Goal: Complete application form: Complete application form

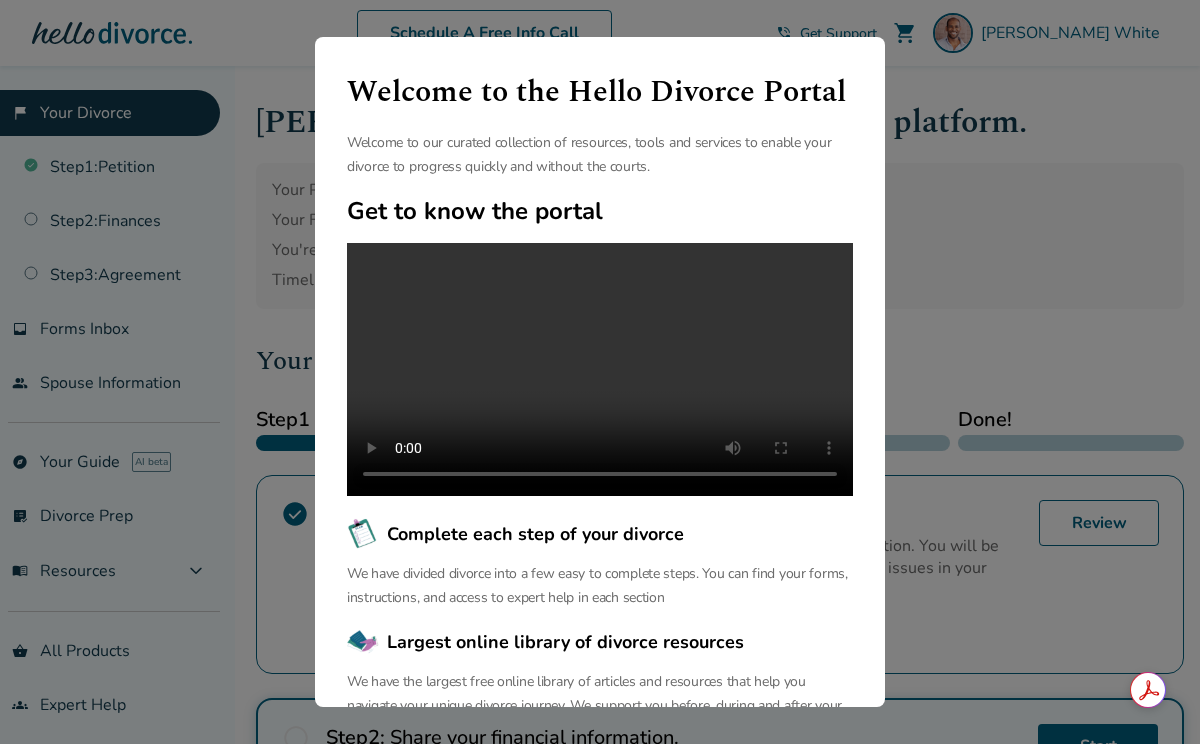
click at [980, 112] on div "Welcome to the Hello Divorce Portal Welcome to our curated collection of resour…" at bounding box center [600, 372] width 1200 height 744
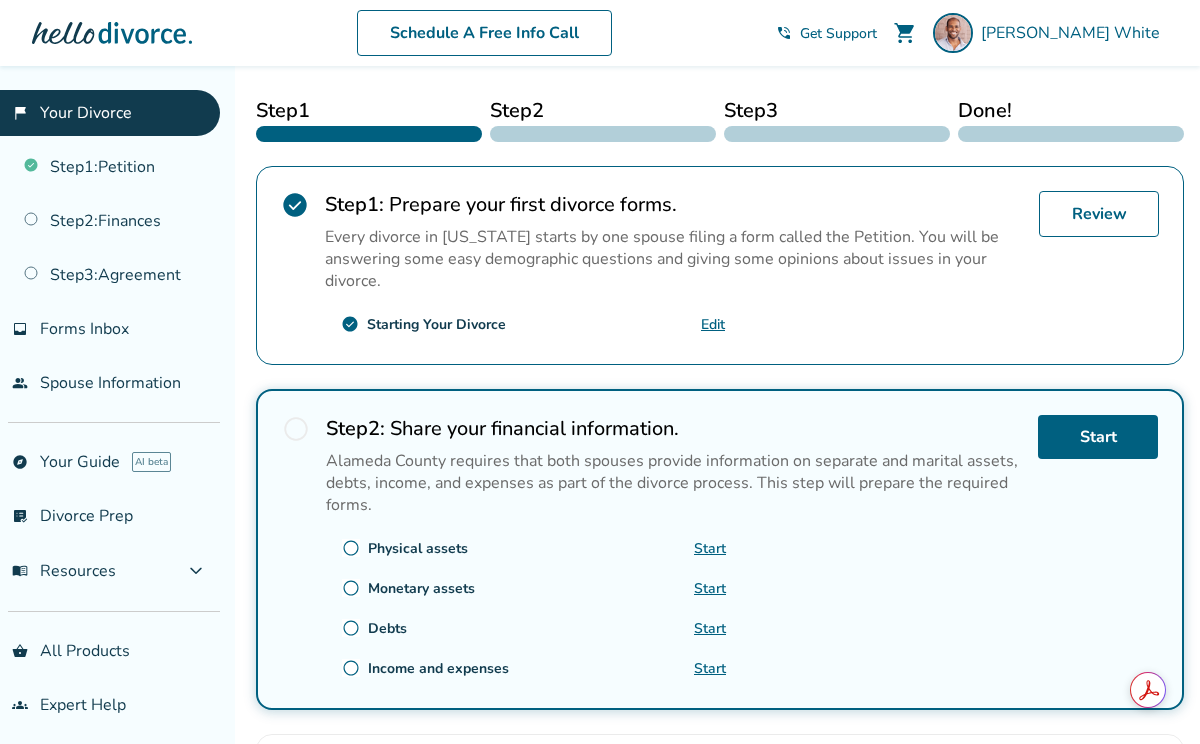
scroll to position [415, 0]
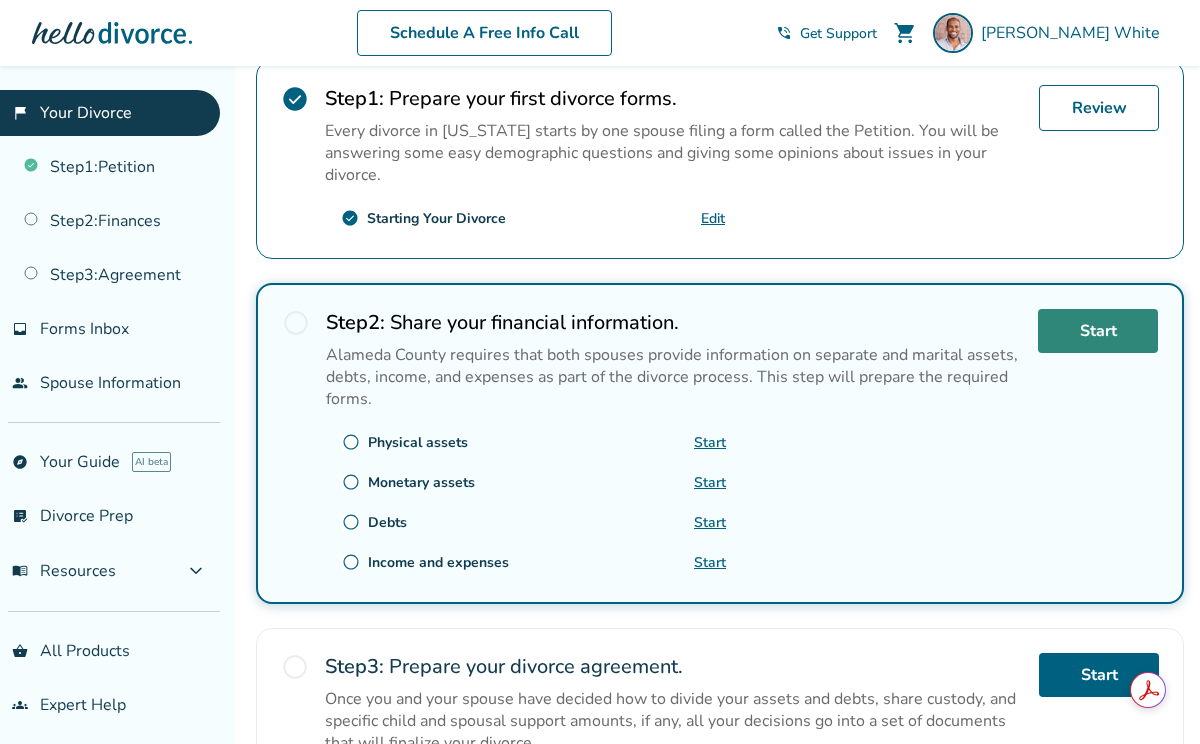
click at [1091, 341] on link "Start" at bounding box center [1098, 331] width 120 height 44
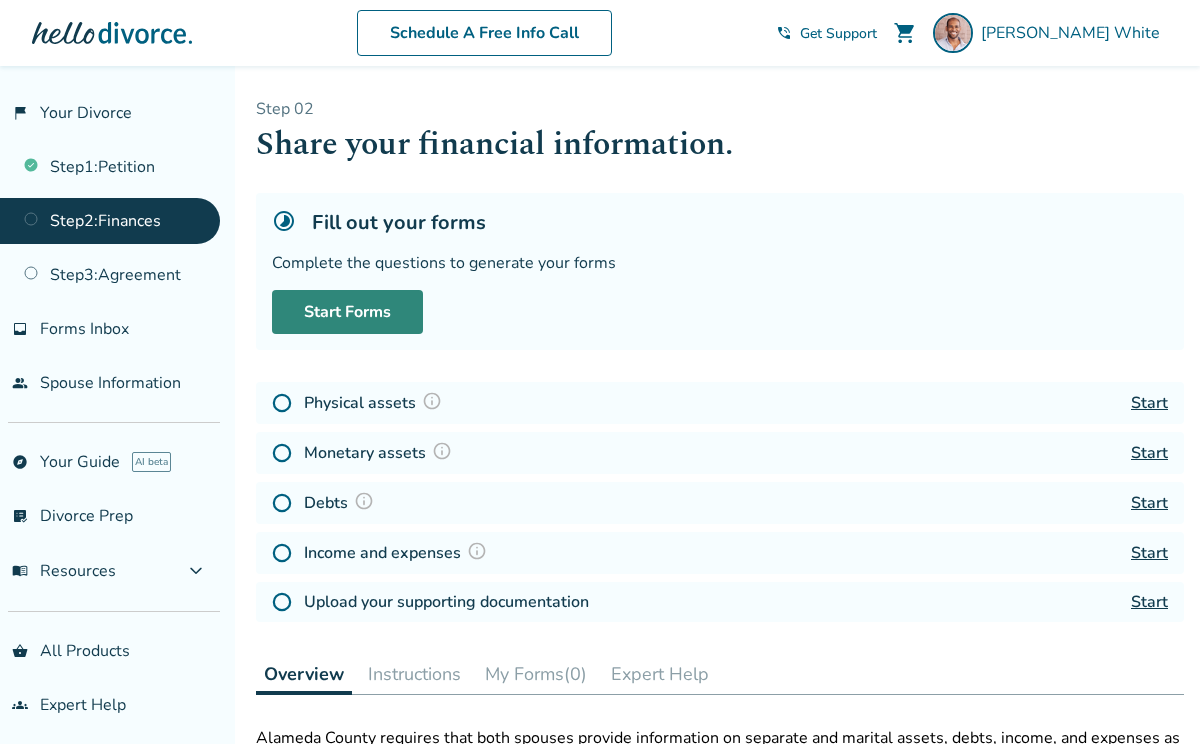
click at [386, 298] on link "Start Forms" at bounding box center [347, 312] width 151 height 44
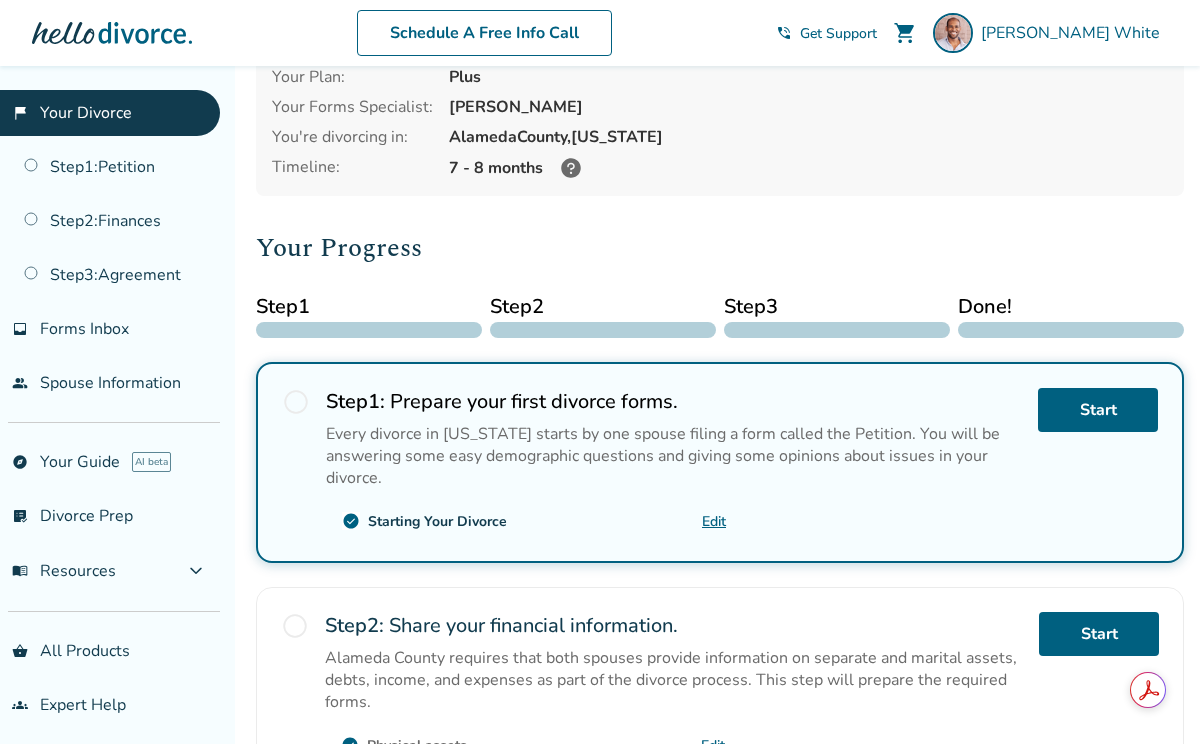
scroll to position [333, 0]
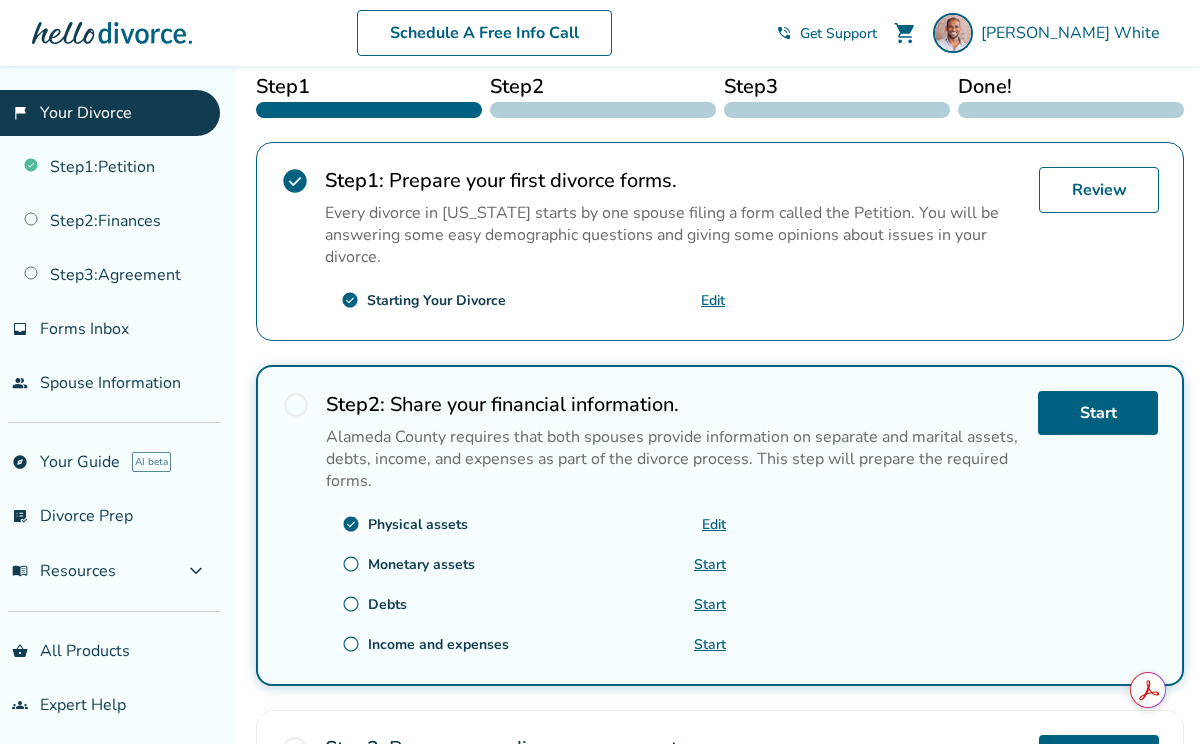
click at [717, 555] on link "Start" at bounding box center [710, 564] width 32 height 19
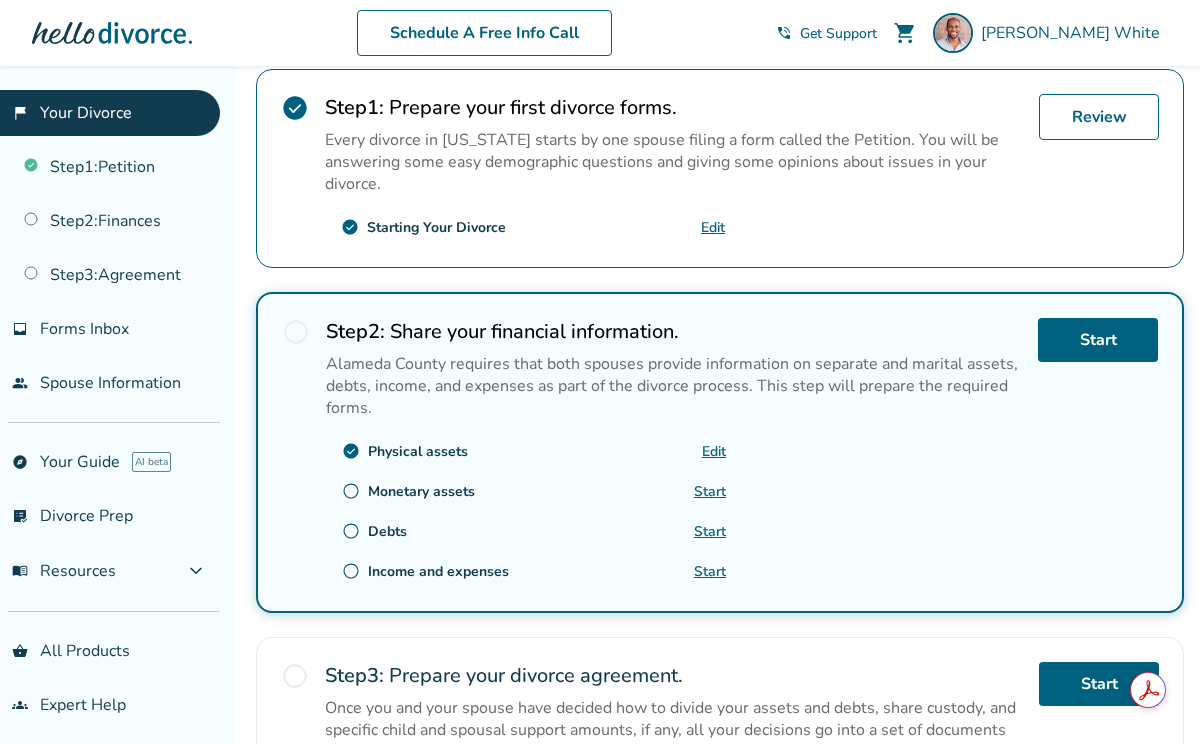
scroll to position [0, 0]
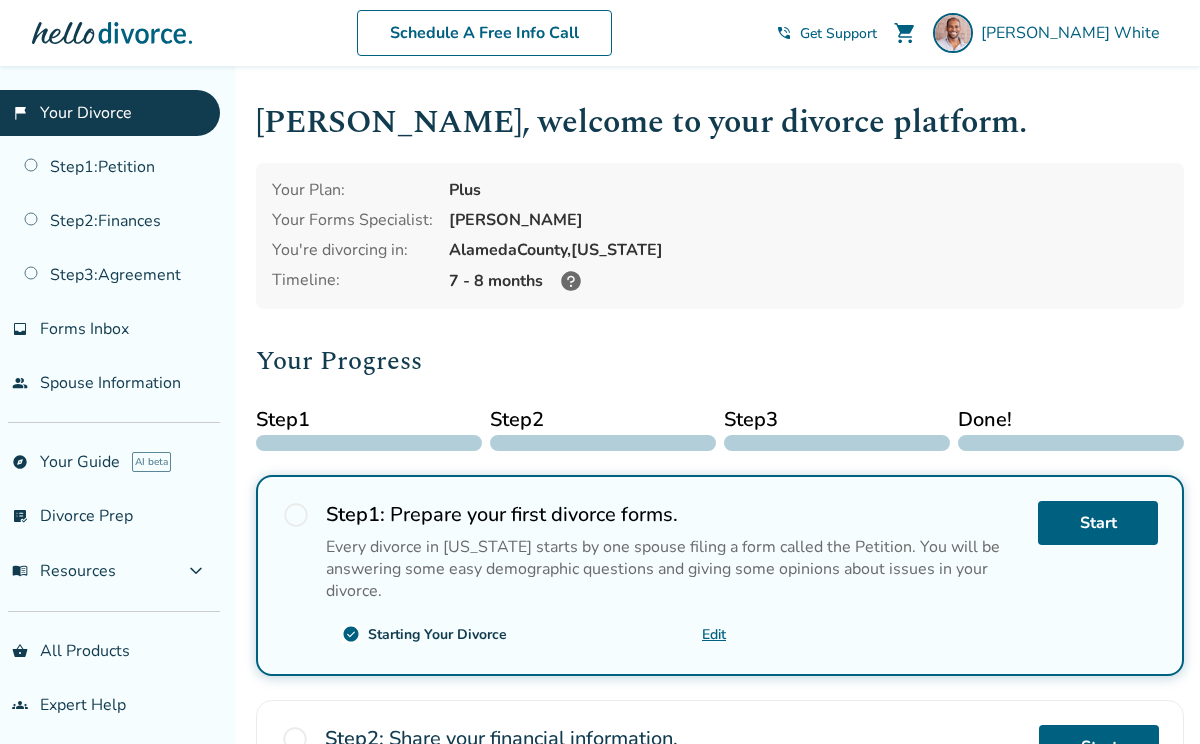
scroll to position [626, 0]
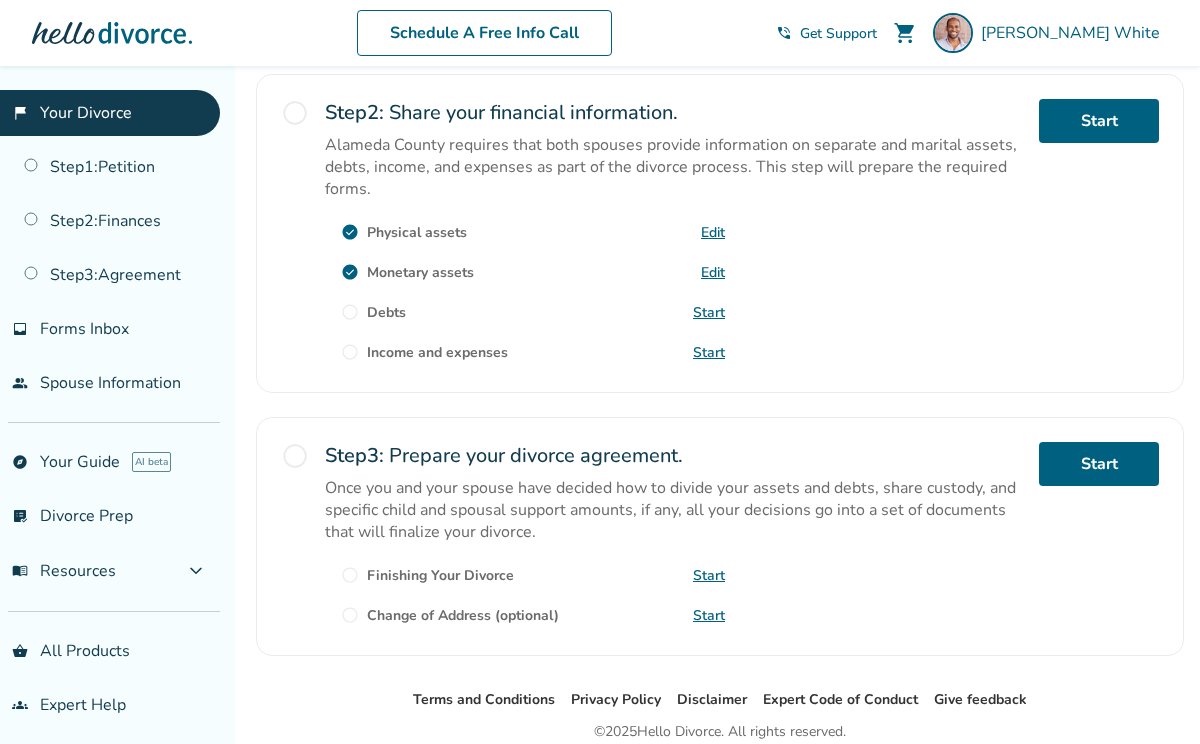
click at [711, 312] on link "Start" at bounding box center [709, 312] width 32 height 19
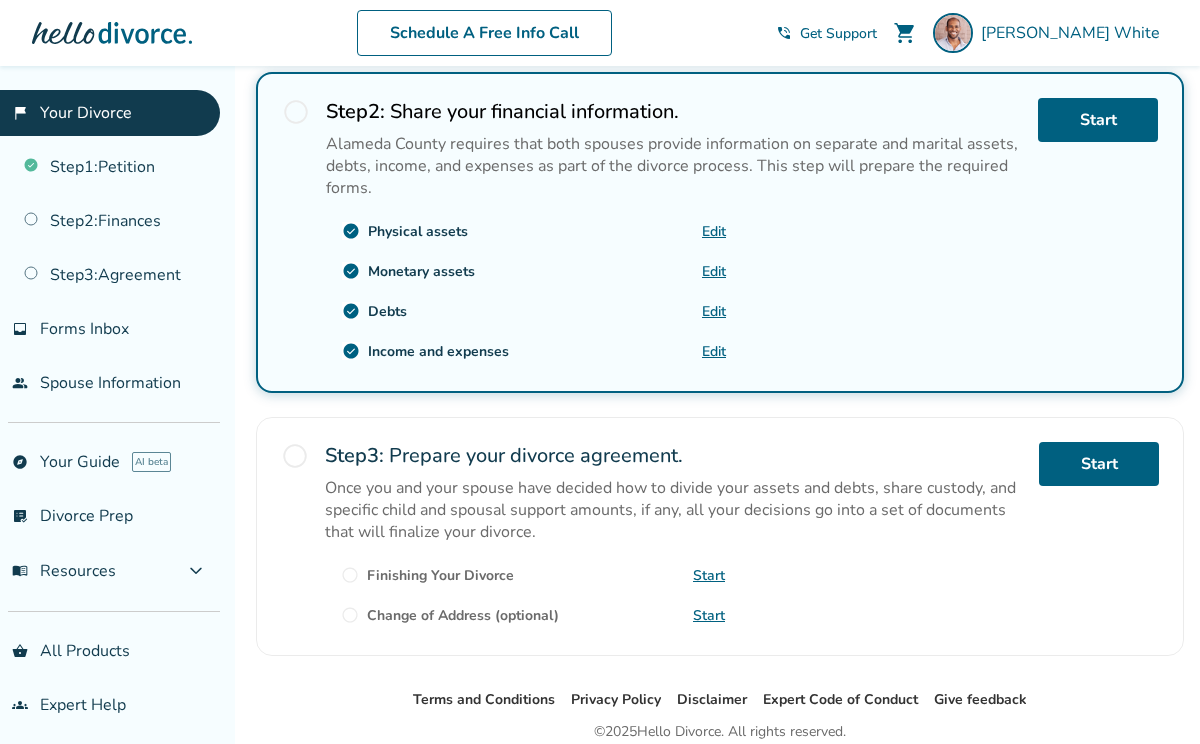
scroll to position [625, 0]
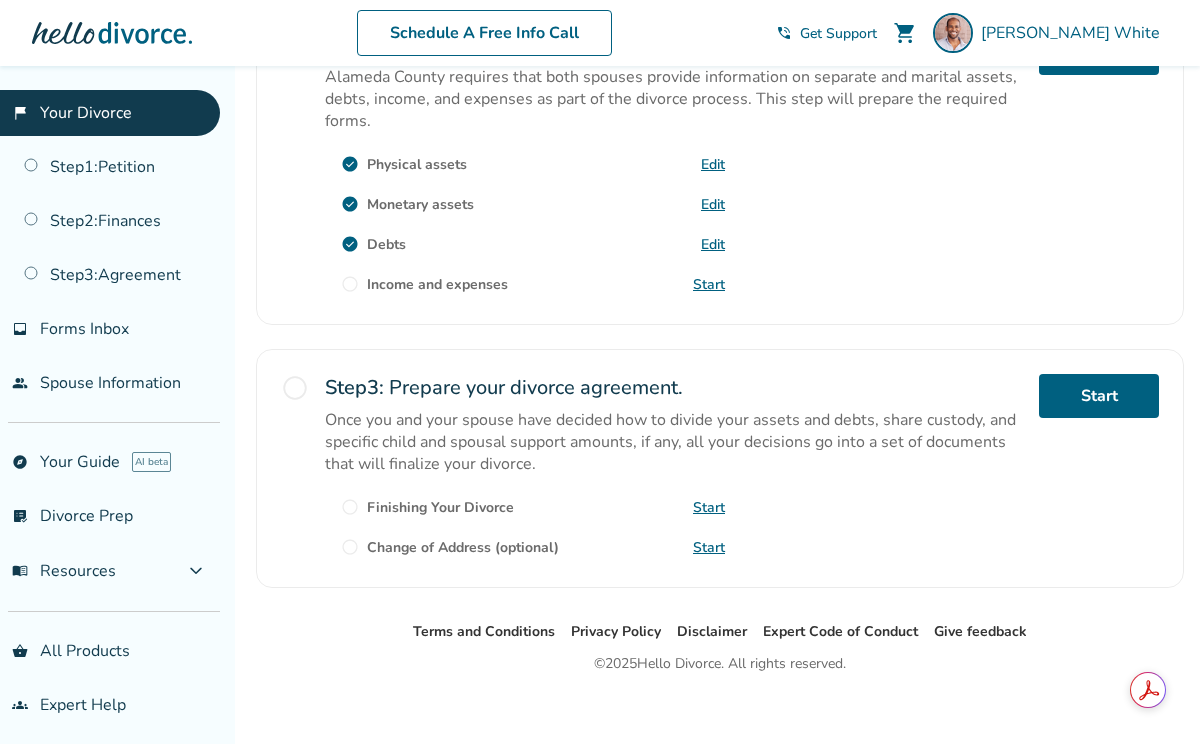
scroll to position [703, 0]
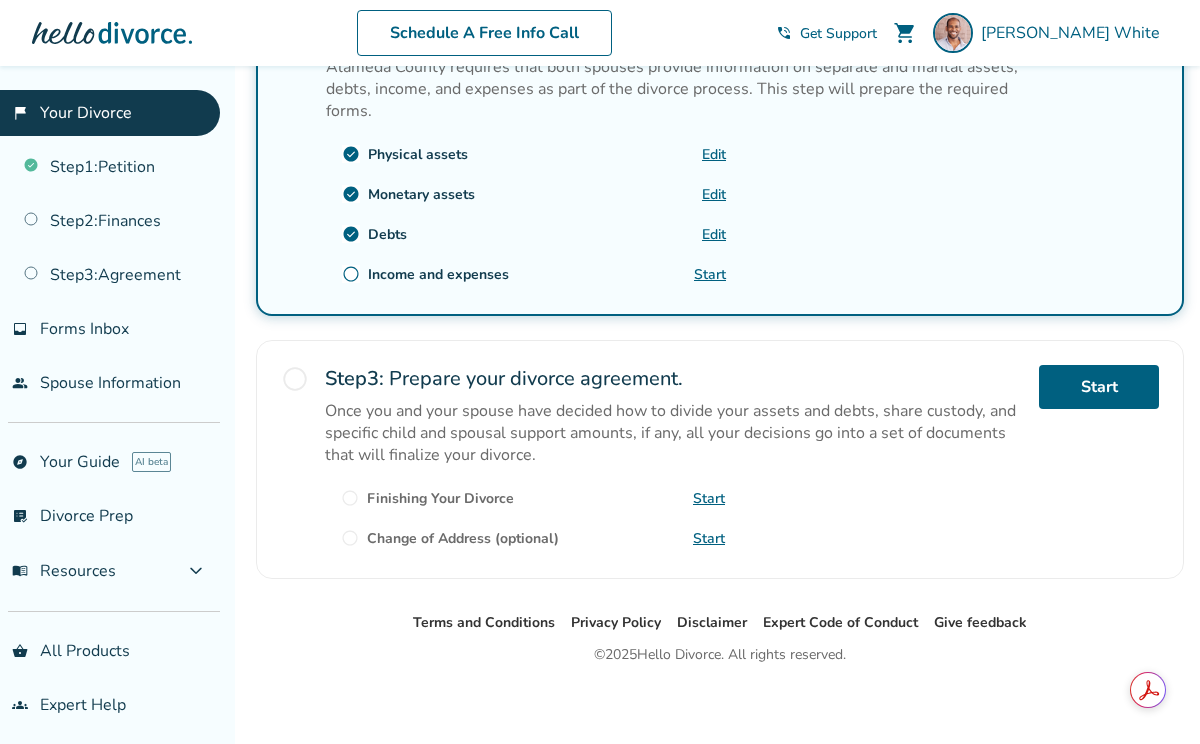
click at [704, 267] on link "Start" at bounding box center [710, 274] width 32 height 19
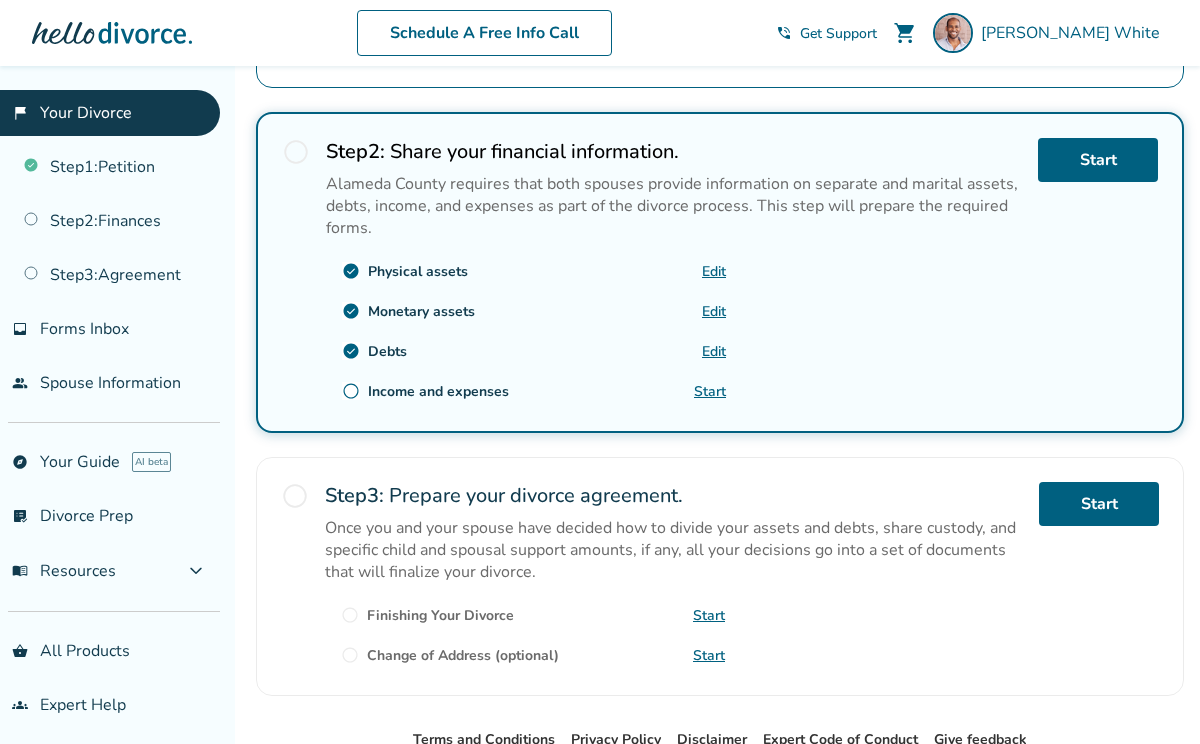
scroll to position [585, 0]
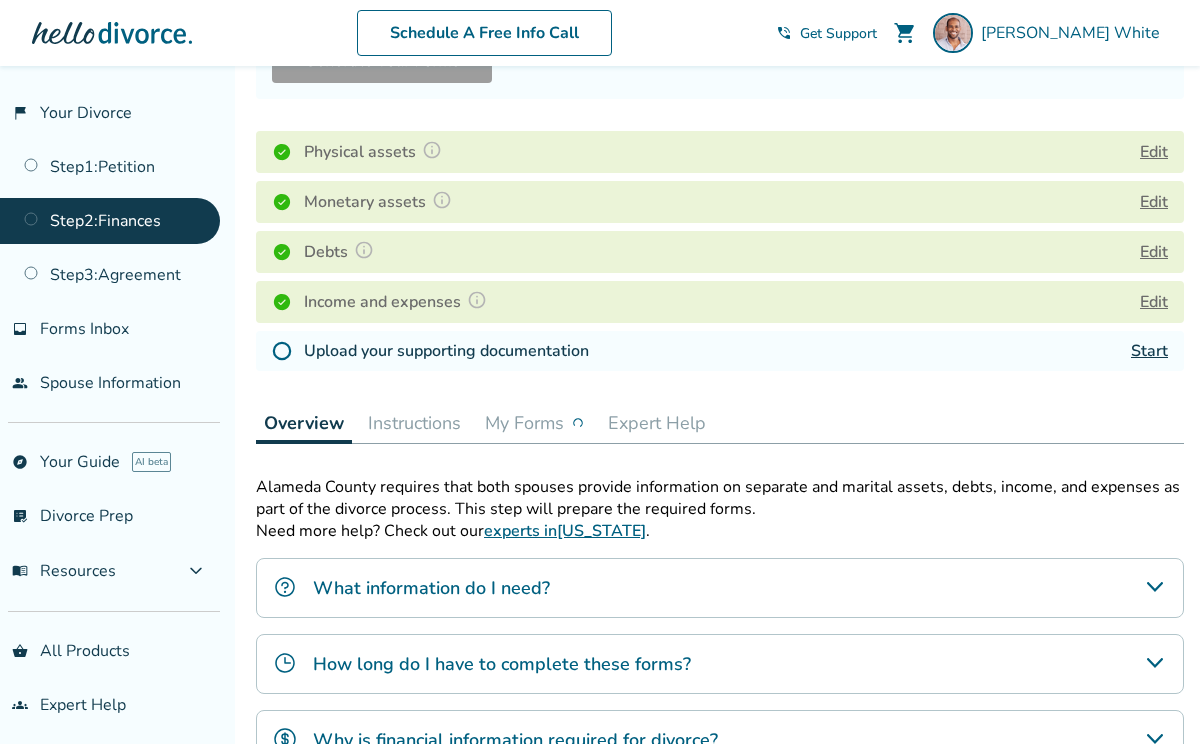
scroll to position [271, 0]
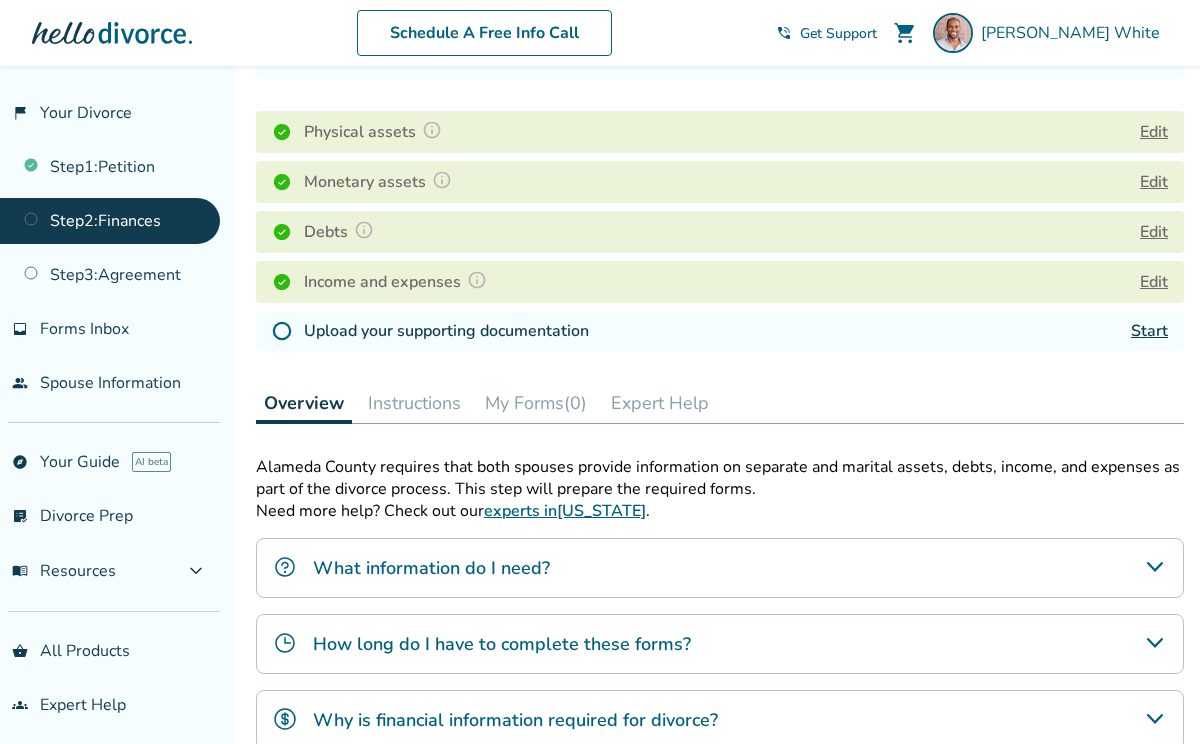
click at [1153, 335] on link "Start" at bounding box center [1149, 331] width 37 height 22
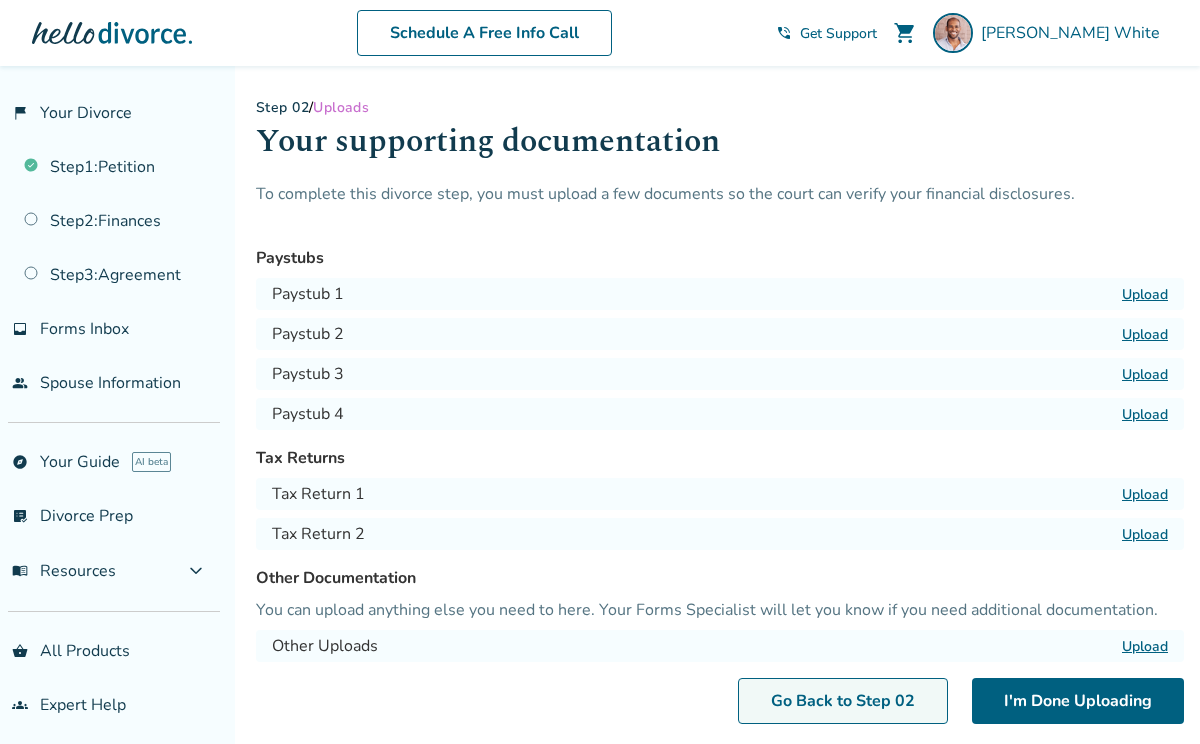
click at [906, 697] on link "Go Back to Step 0 2" at bounding box center [843, 701] width 210 height 46
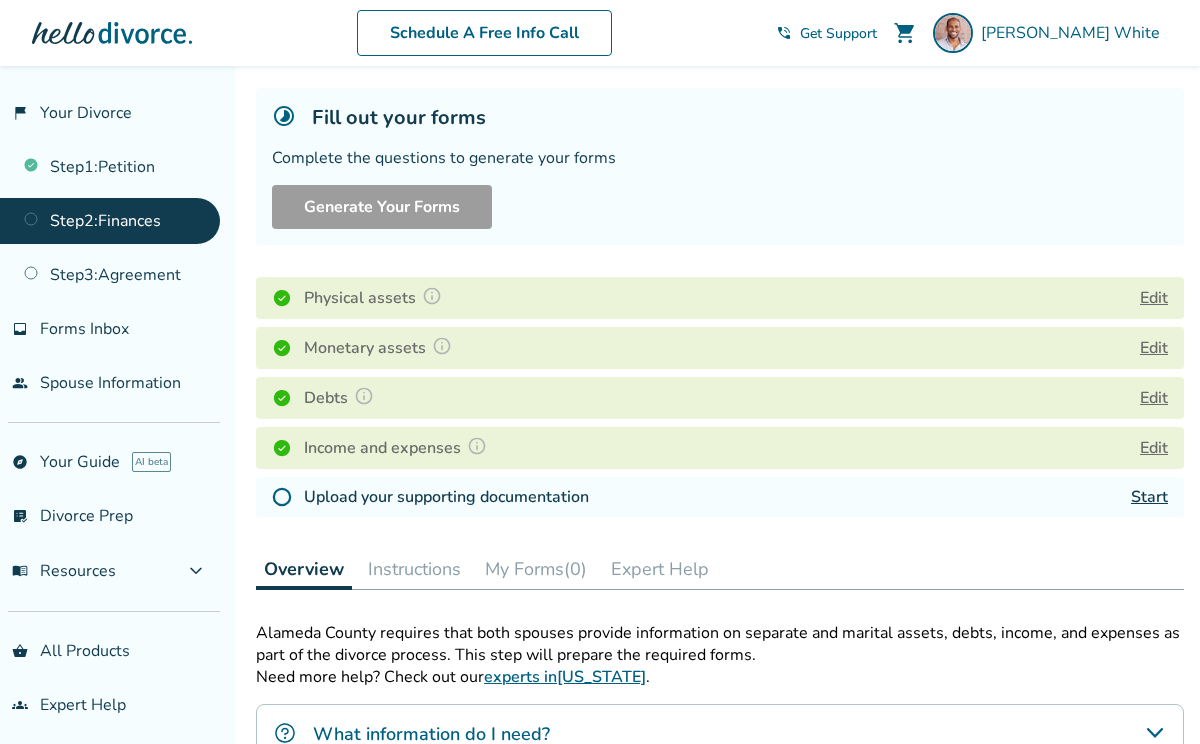
scroll to position [325, 0]
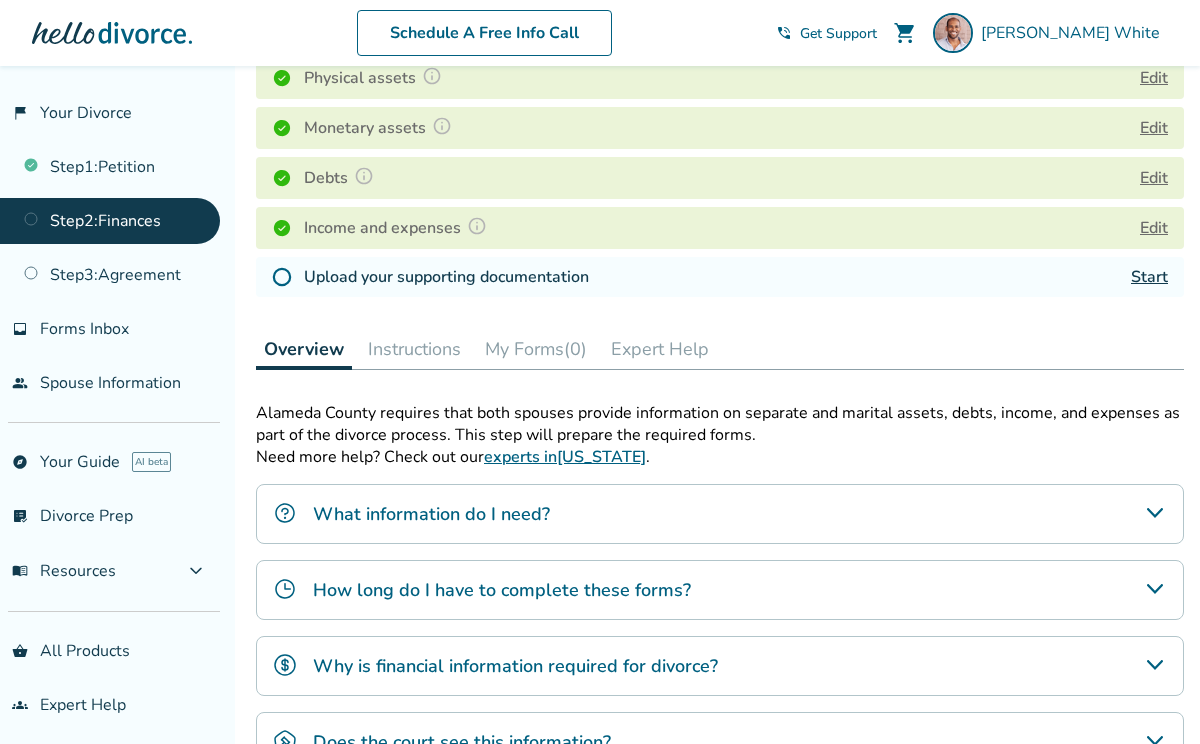
click at [1137, 269] on link "Start" at bounding box center [1149, 277] width 37 height 22
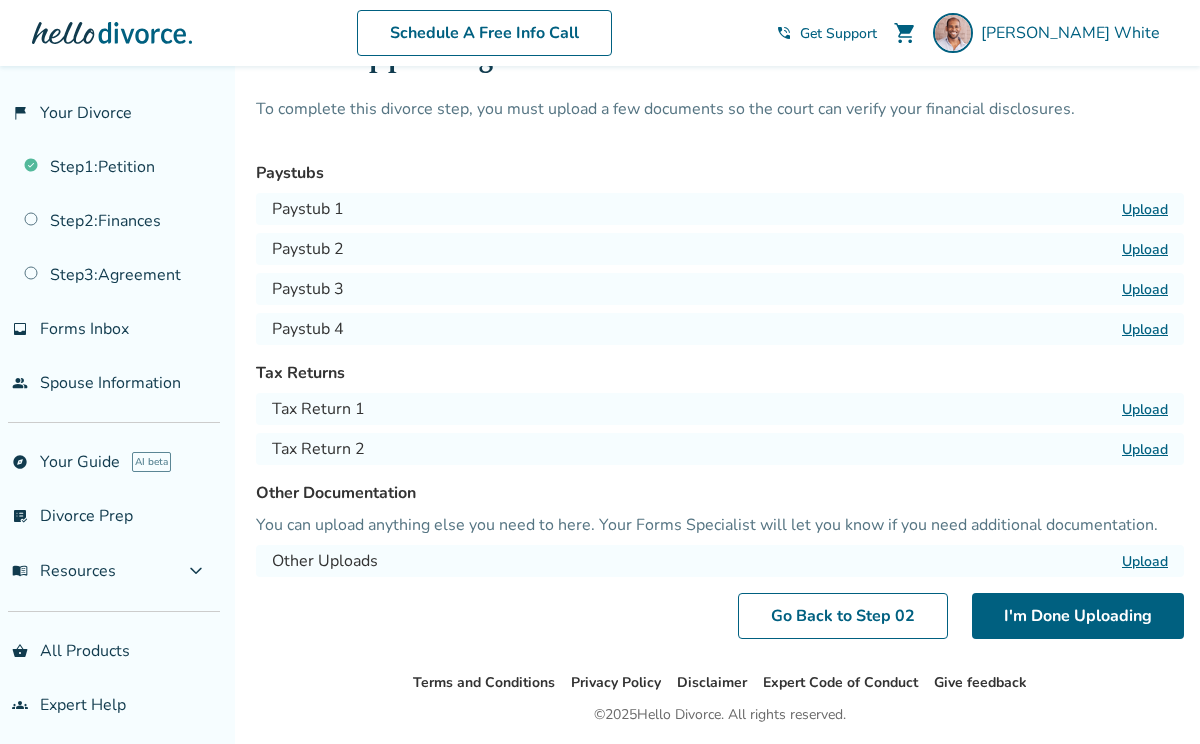
scroll to position [134, 0]
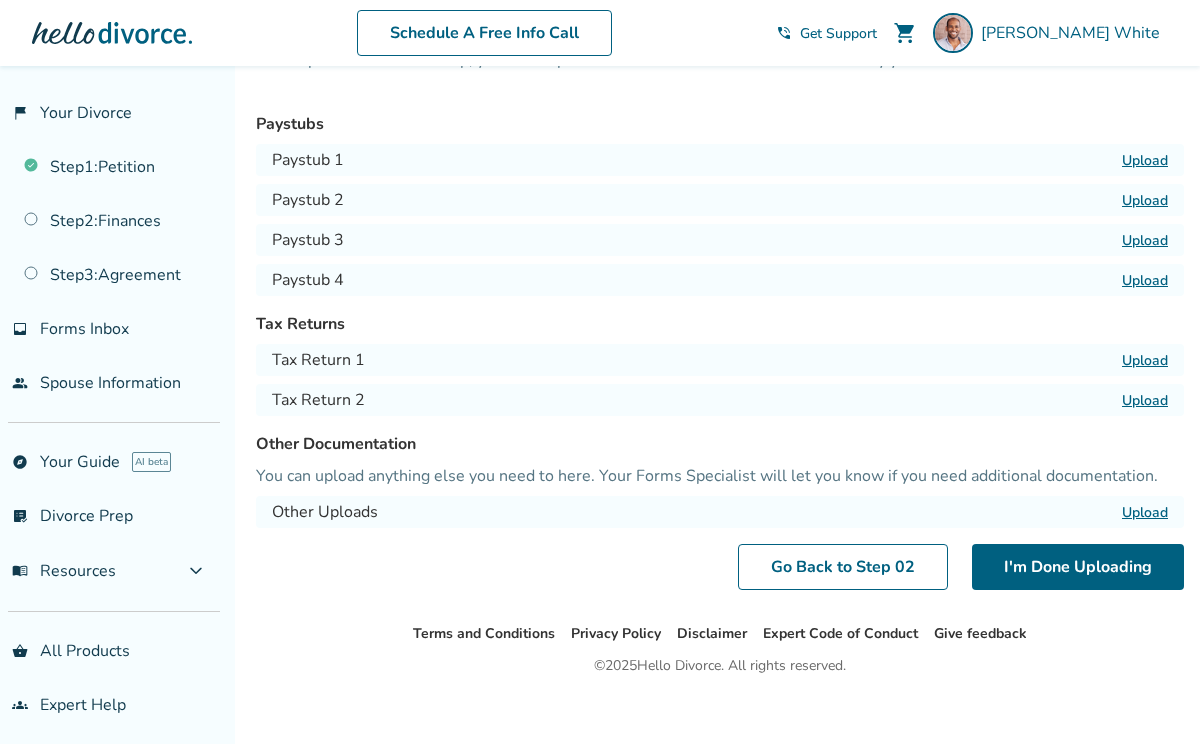
click at [1144, 355] on label "Upload" at bounding box center [1145, 360] width 46 height 19
click at [0, 0] on input "Upload" at bounding box center [0, 0] width 0 height 0
click at [1151, 353] on label "Upload" at bounding box center [1145, 360] width 46 height 19
click at [0, 0] on input "Upload" at bounding box center [0, 0] width 0 height 0
click at [1153, 357] on label "Upload" at bounding box center [1145, 360] width 46 height 19
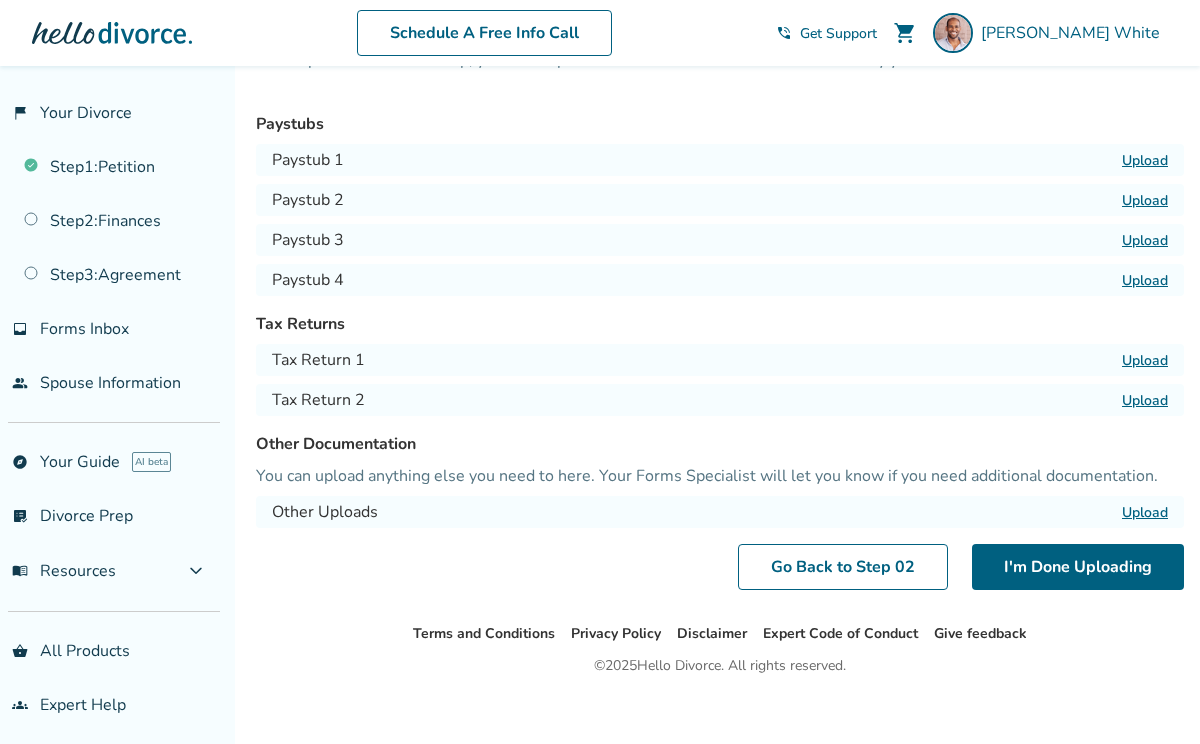
click at [0, 0] on input "Upload" at bounding box center [0, 0] width 0 height 0
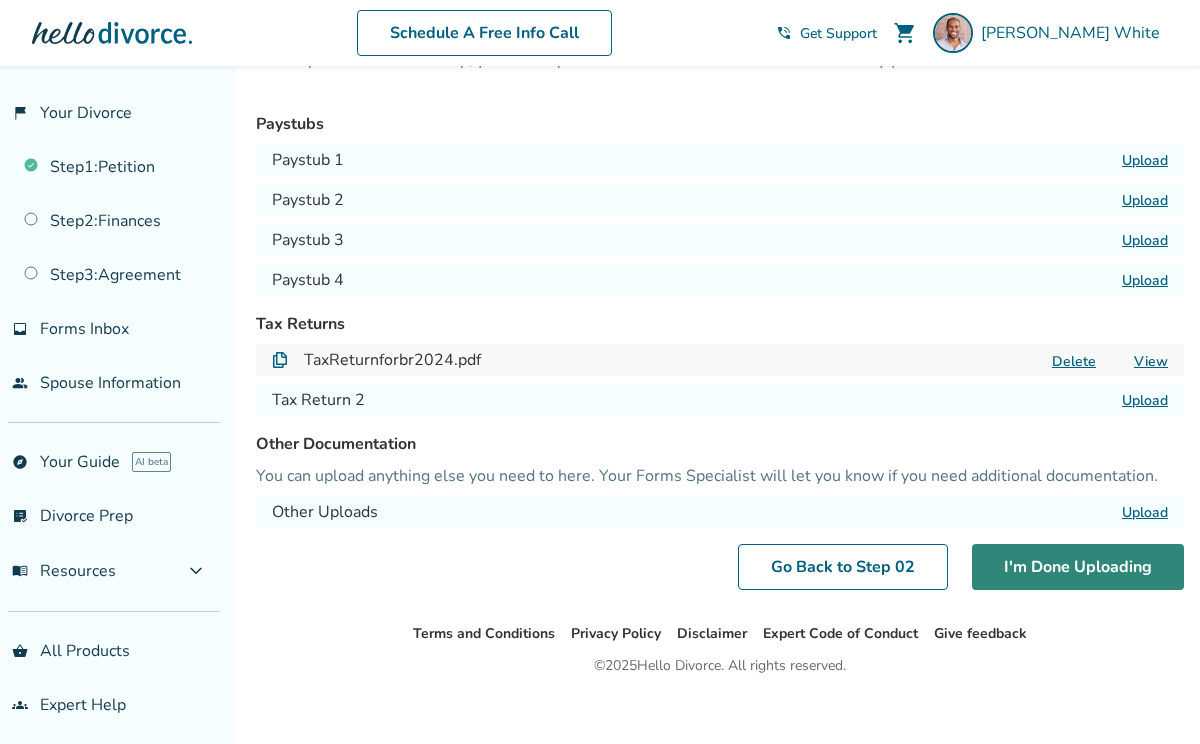
click at [1057, 586] on button "I'm Done Uploading" at bounding box center [1078, 567] width 212 height 46
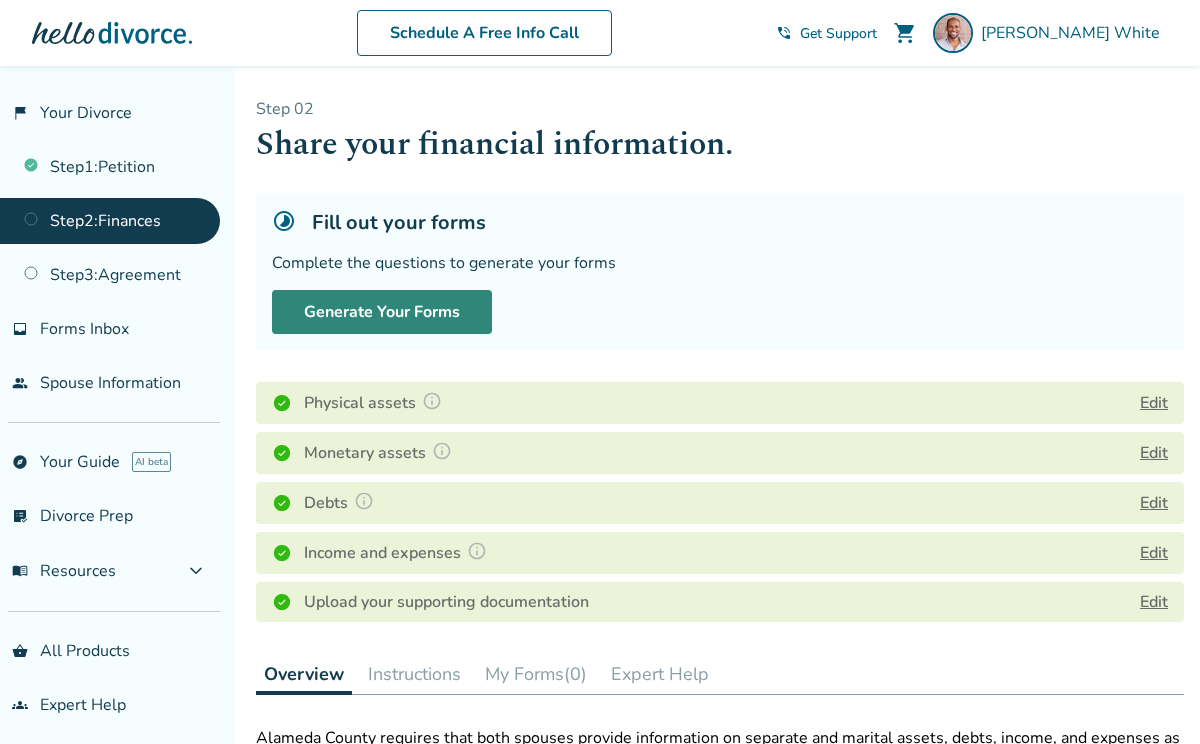
click at [462, 311] on button "Generate Your Forms" at bounding box center [382, 312] width 220 height 44
